Goal: Task Accomplishment & Management: Manage account settings

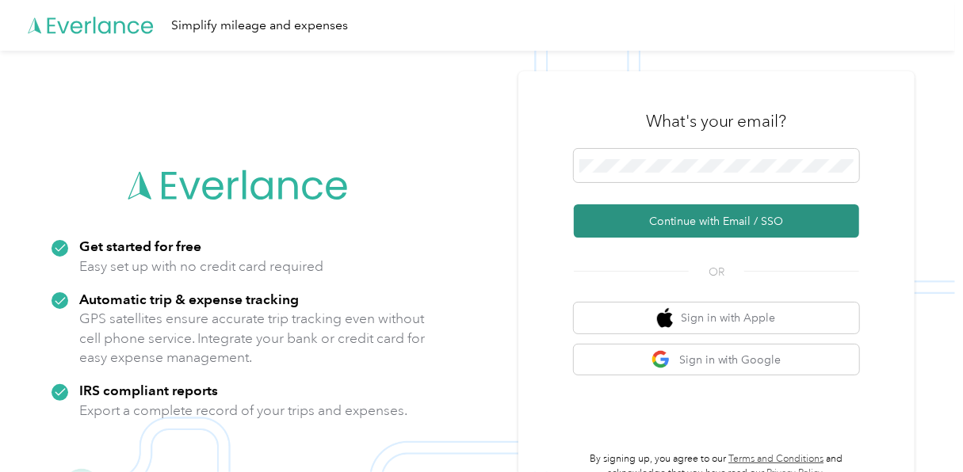
click at [667, 221] on button "Continue with Email / SSO" at bounding box center [716, 221] width 285 height 33
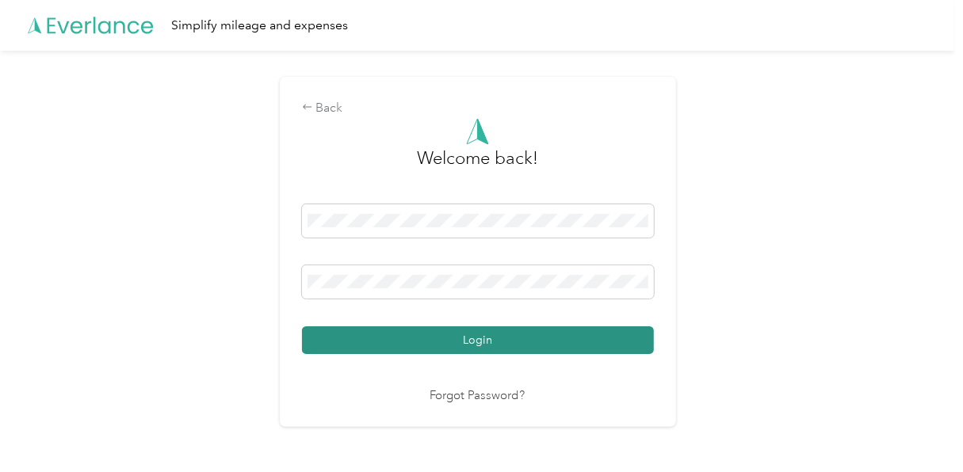
click at [469, 338] on button "Login" at bounding box center [478, 341] width 352 height 28
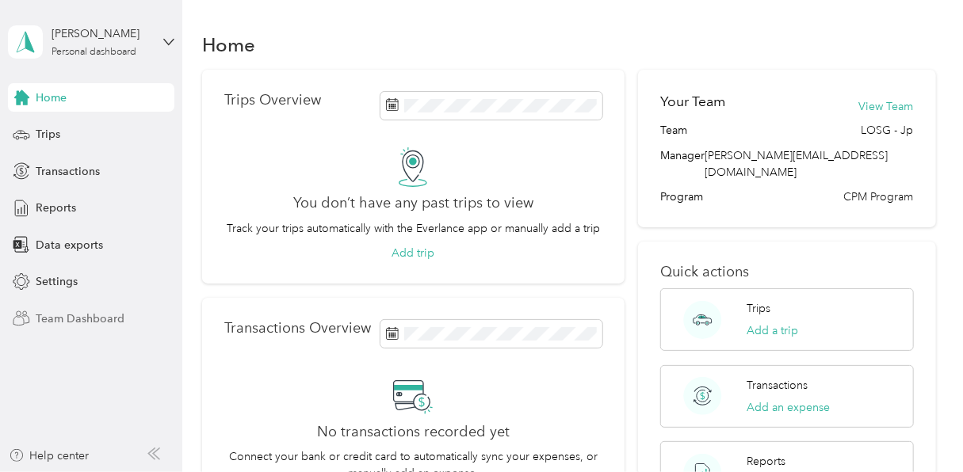
click at [69, 312] on span "Team Dashboard" at bounding box center [80, 319] width 89 height 17
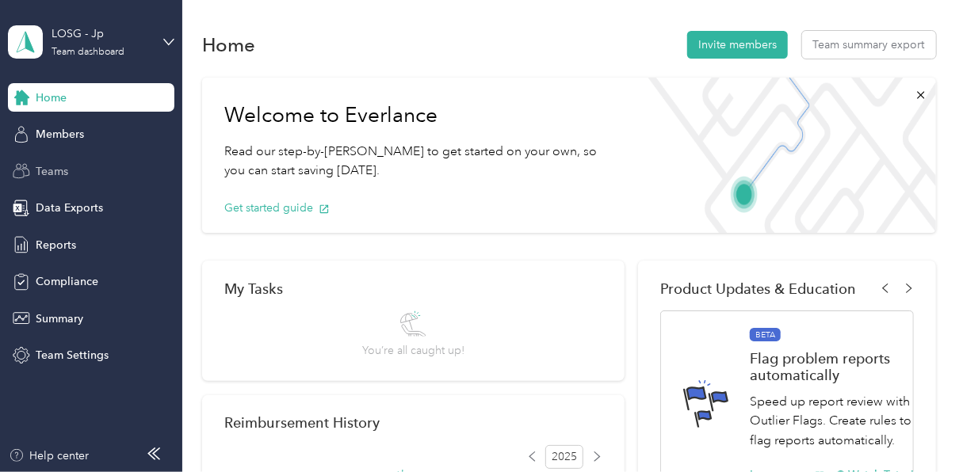
click at [55, 168] on span "Teams" at bounding box center [52, 171] width 33 height 17
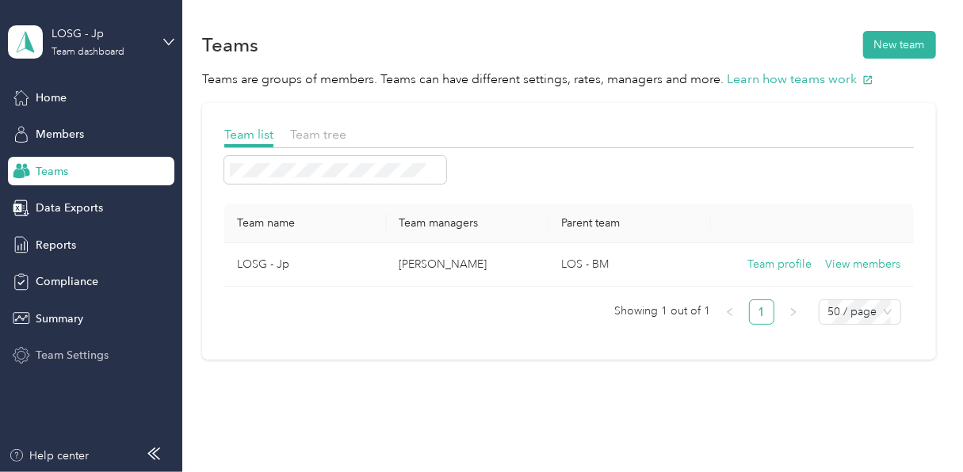
click at [65, 355] on span "Team Settings" at bounding box center [72, 355] width 73 height 17
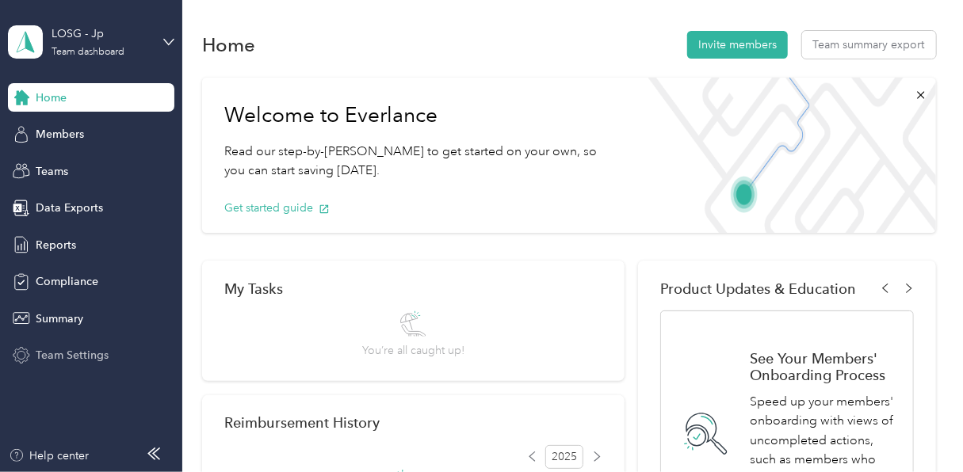
click at [78, 353] on span "Team Settings" at bounding box center [72, 355] width 73 height 17
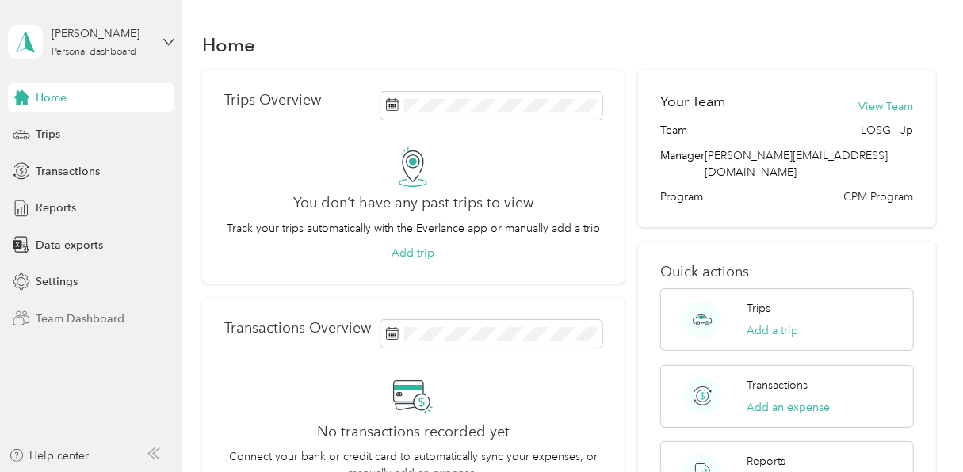
click at [59, 316] on span "Team Dashboard" at bounding box center [80, 319] width 89 height 17
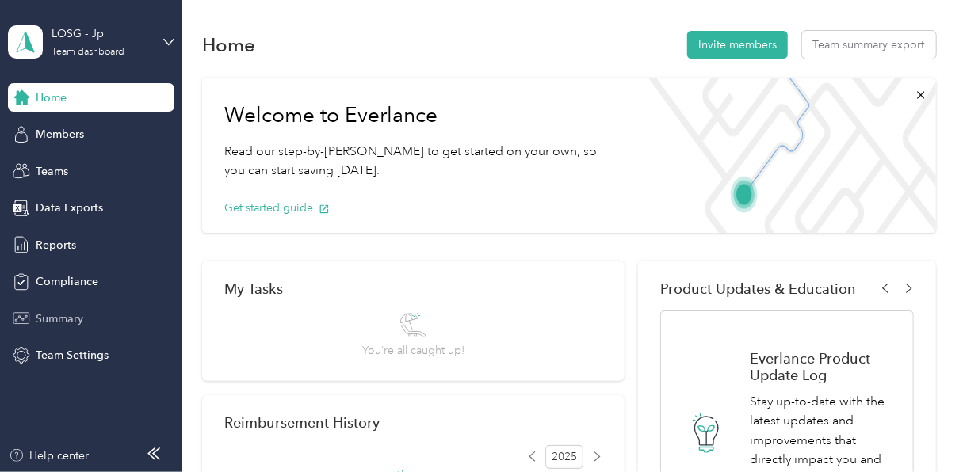
click at [64, 313] on span "Summary" at bounding box center [60, 319] width 48 height 17
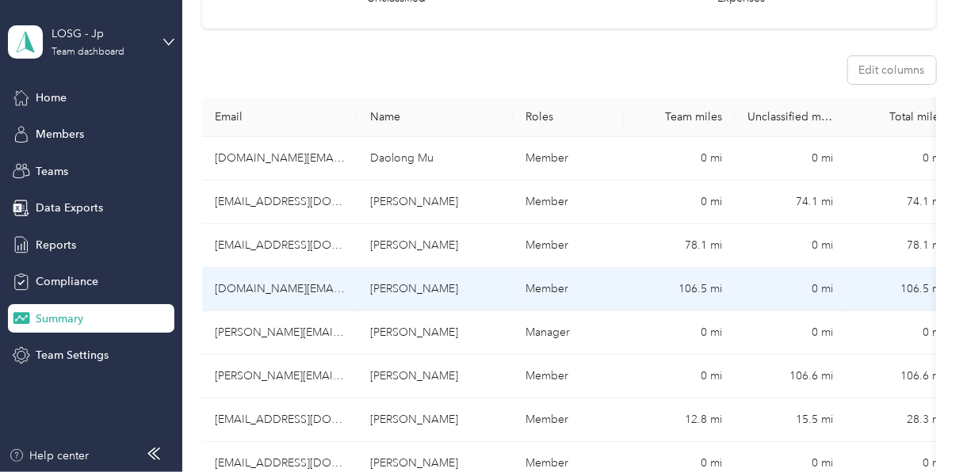
scroll to position [317, 0]
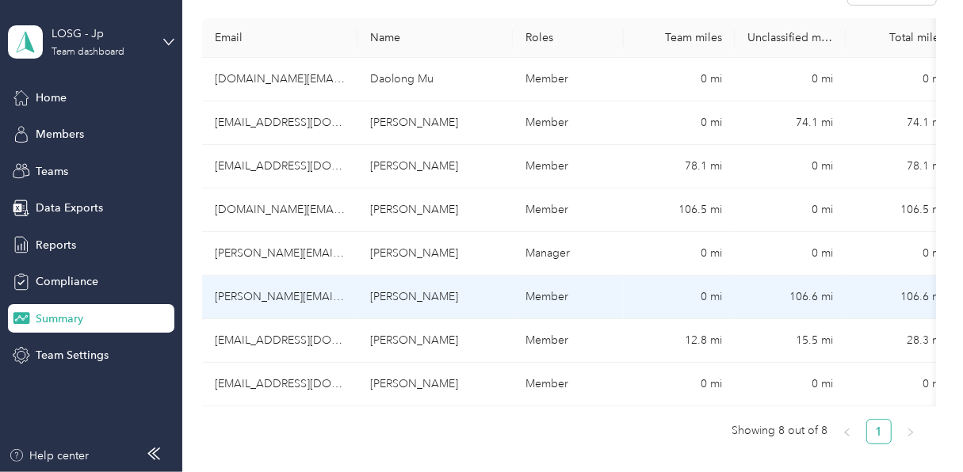
click at [319, 293] on td "[PERSON_NAME][EMAIL_ADDRESS][PERSON_NAME][DOMAIN_NAME]" at bounding box center [279, 298] width 155 height 44
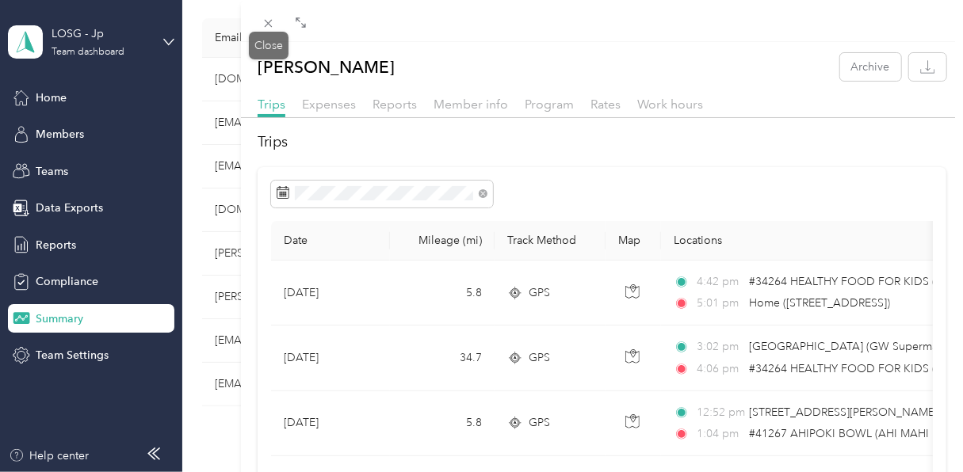
click at [268, 27] on icon at bounding box center [268, 23] width 13 height 13
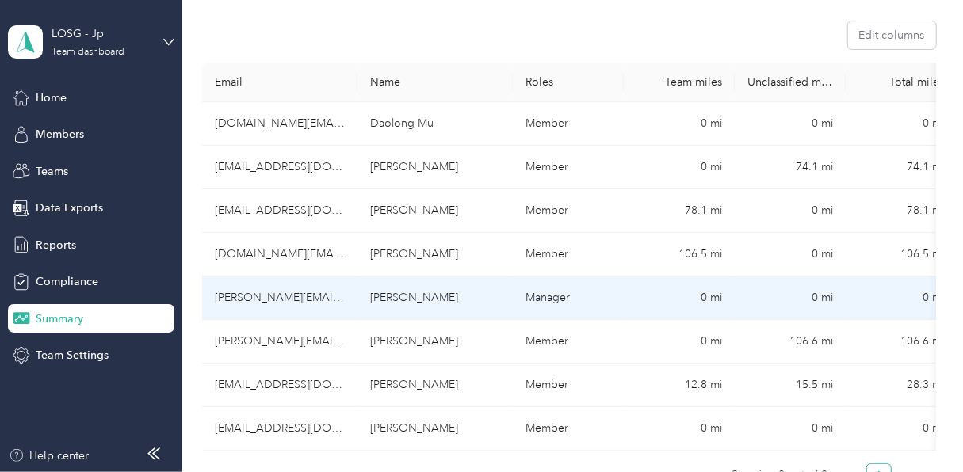
scroll to position [238, 0]
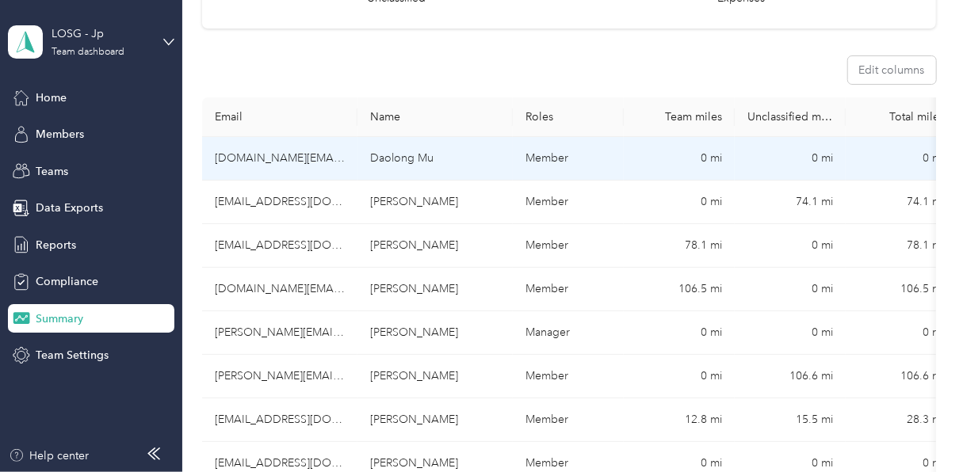
click at [308, 159] on td "[DOMAIN_NAME][EMAIL_ADDRESS][DOMAIN_NAME]" at bounding box center [279, 159] width 155 height 44
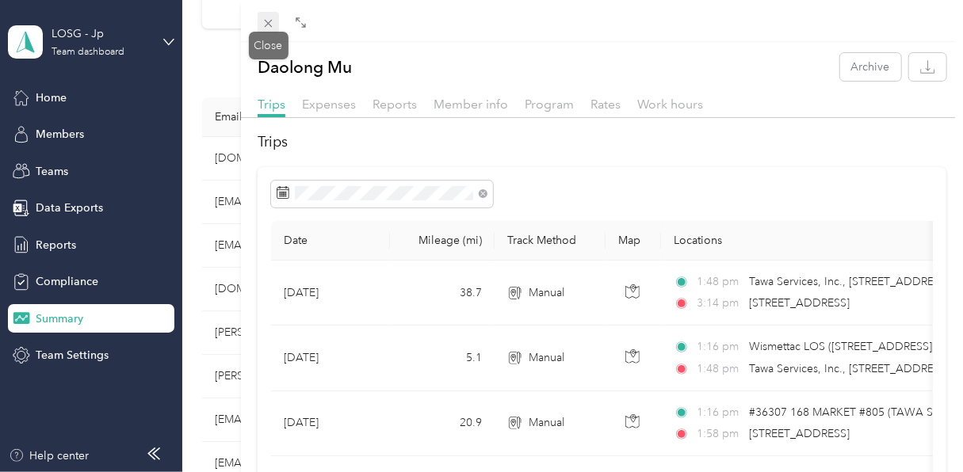
click at [272, 13] on span at bounding box center [269, 23] width 22 height 22
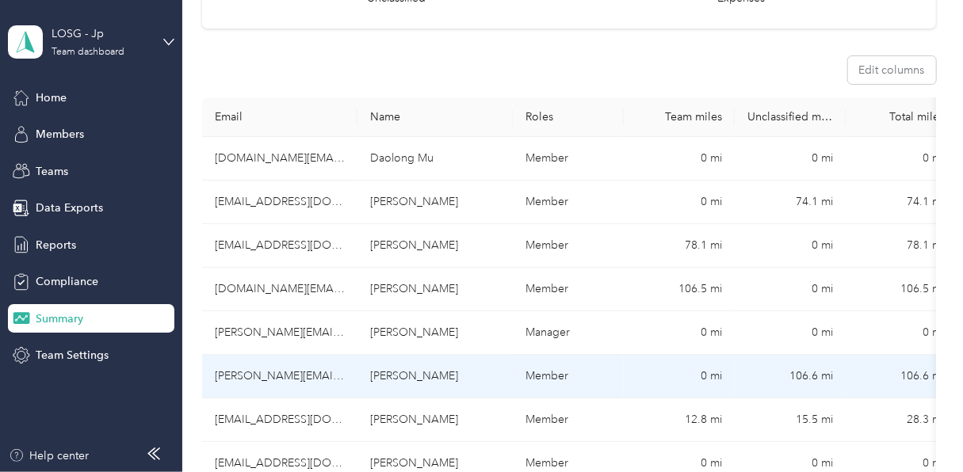
click at [282, 371] on td "[PERSON_NAME][EMAIL_ADDRESS][PERSON_NAME][DOMAIN_NAME]" at bounding box center [279, 377] width 155 height 44
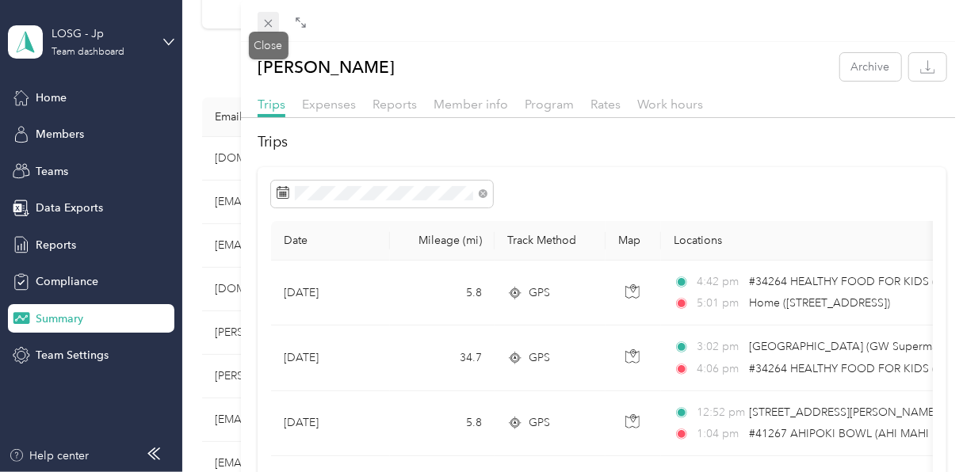
click at [270, 18] on icon at bounding box center [268, 23] width 13 height 13
